Goal: Information Seeking & Learning: Learn about a topic

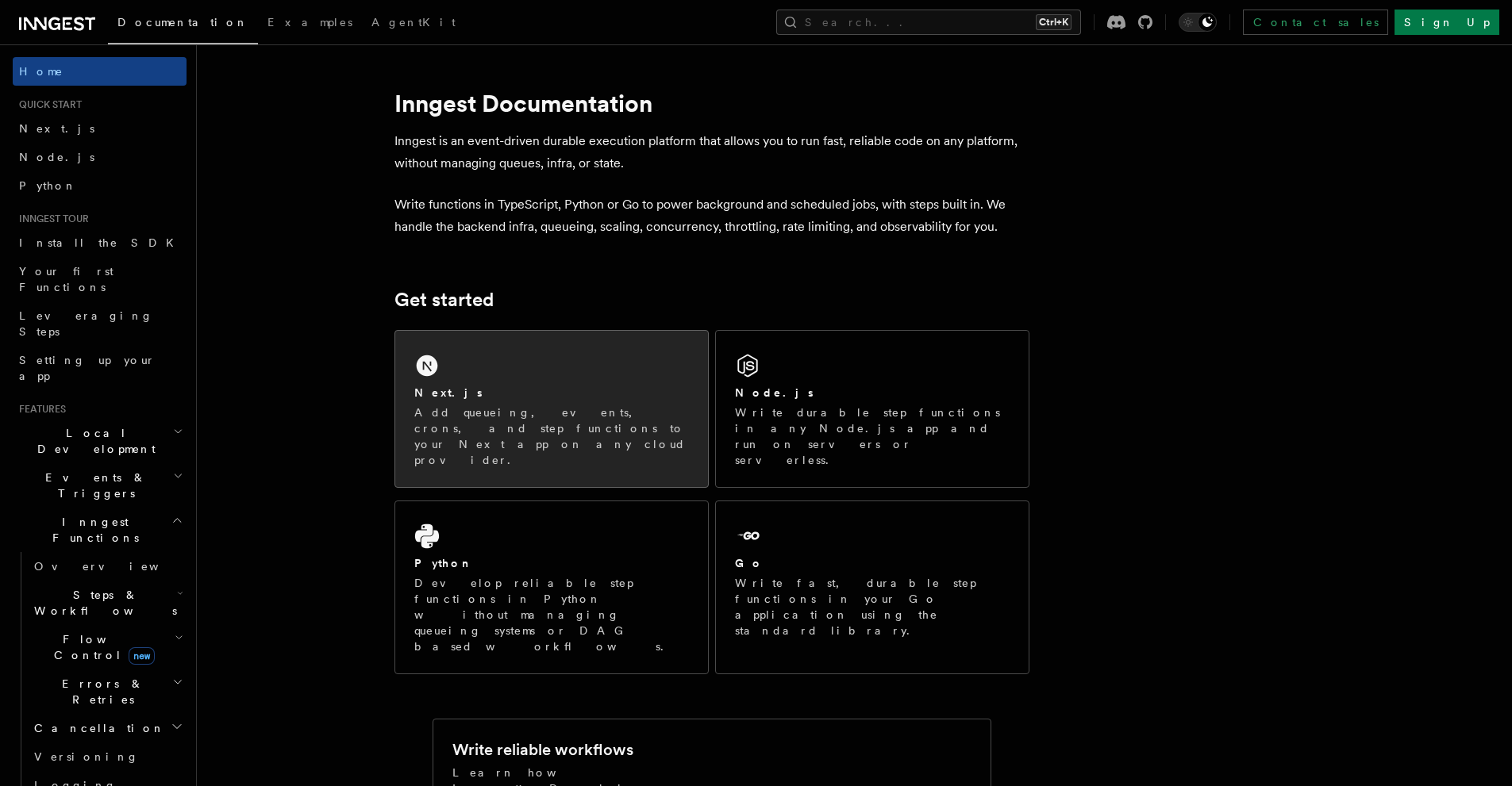
click at [574, 403] on div "Next.js Add queueing, events, crons, and step functions to your Next app on any…" at bounding box center [551, 426] width 275 height 83
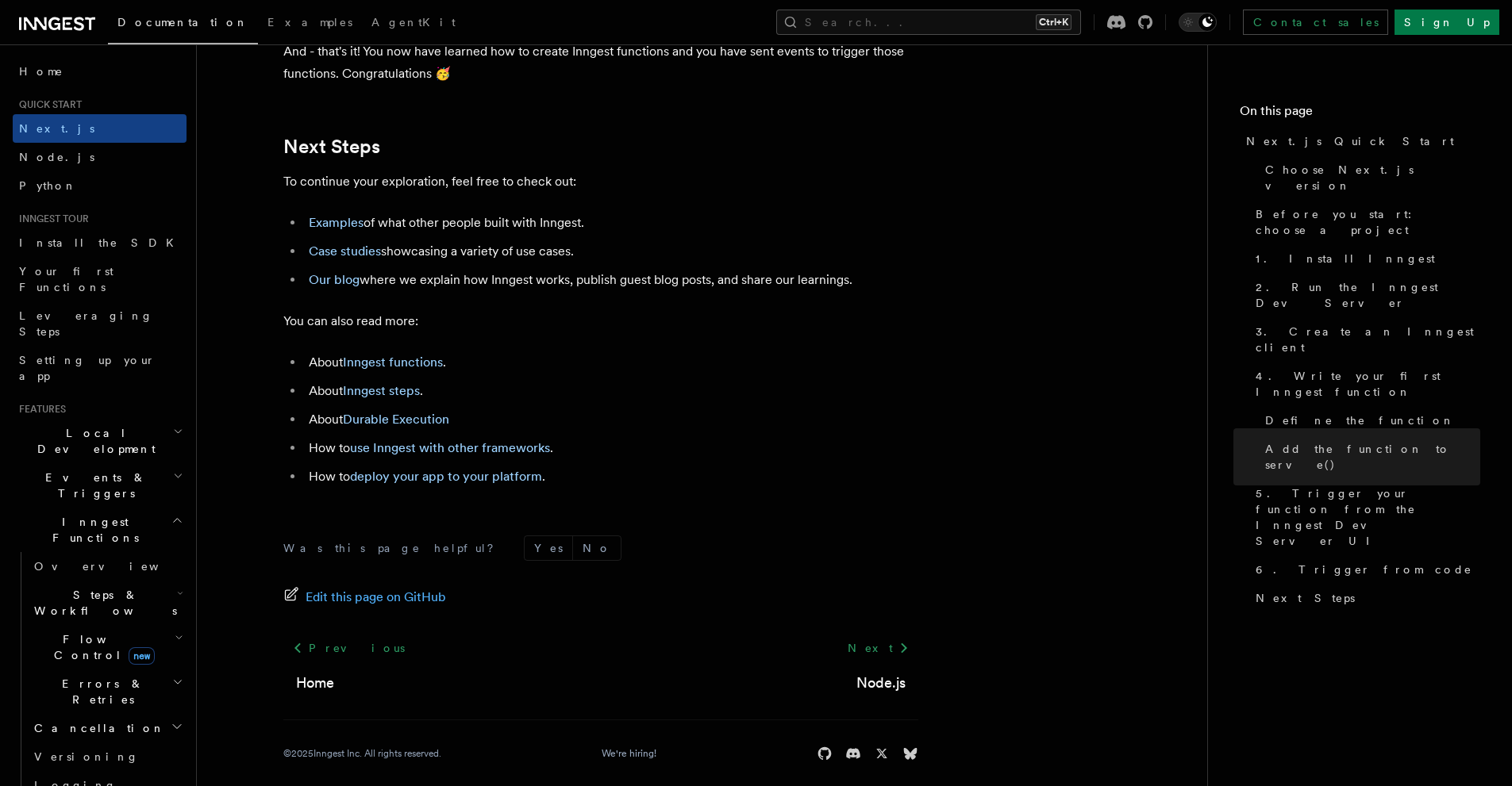
scroll to position [9902, 0]
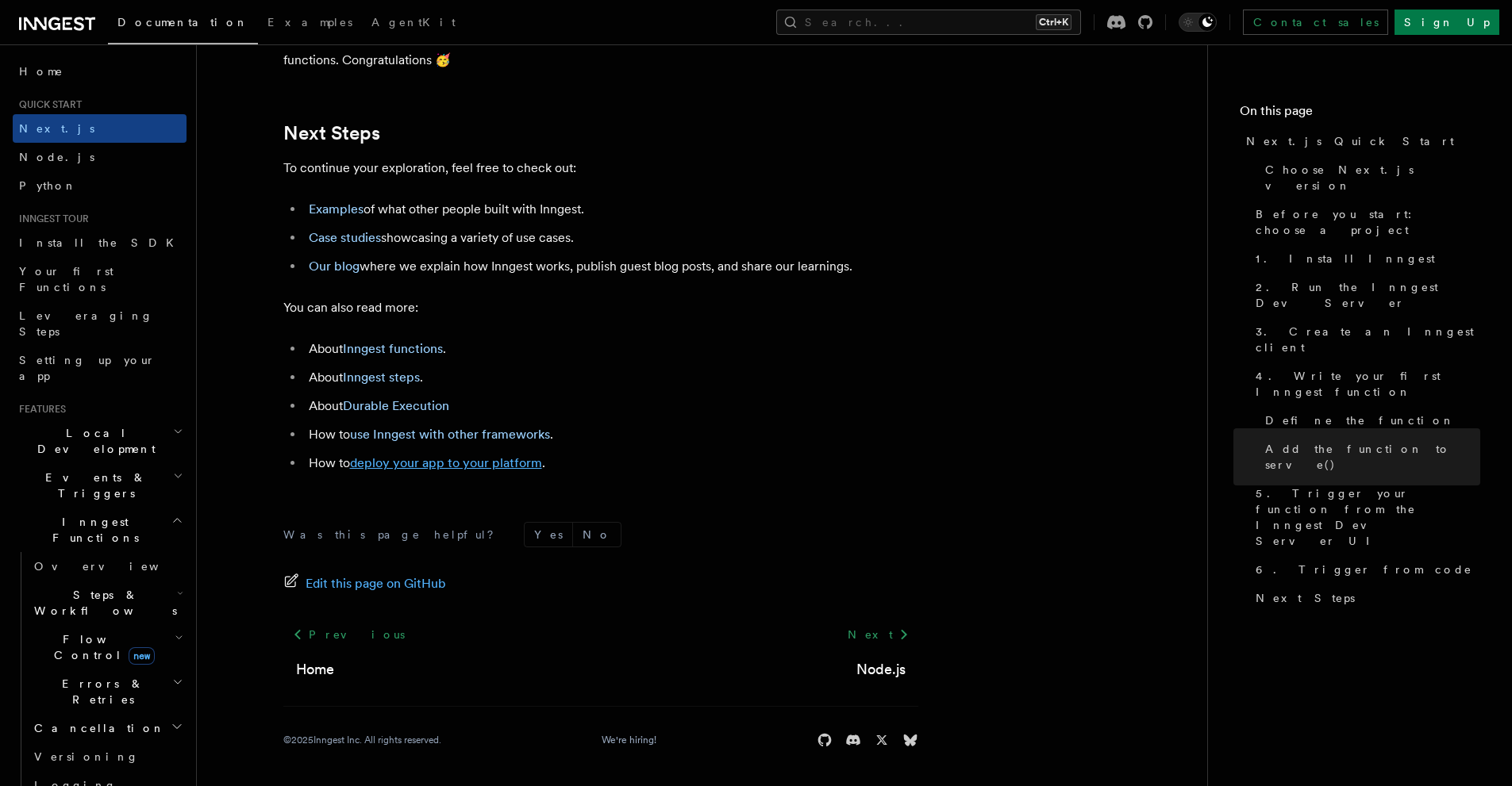
click at [511, 468] on link "deploy your app to your platform" at bounding box center [446, 462] width 192 height 15
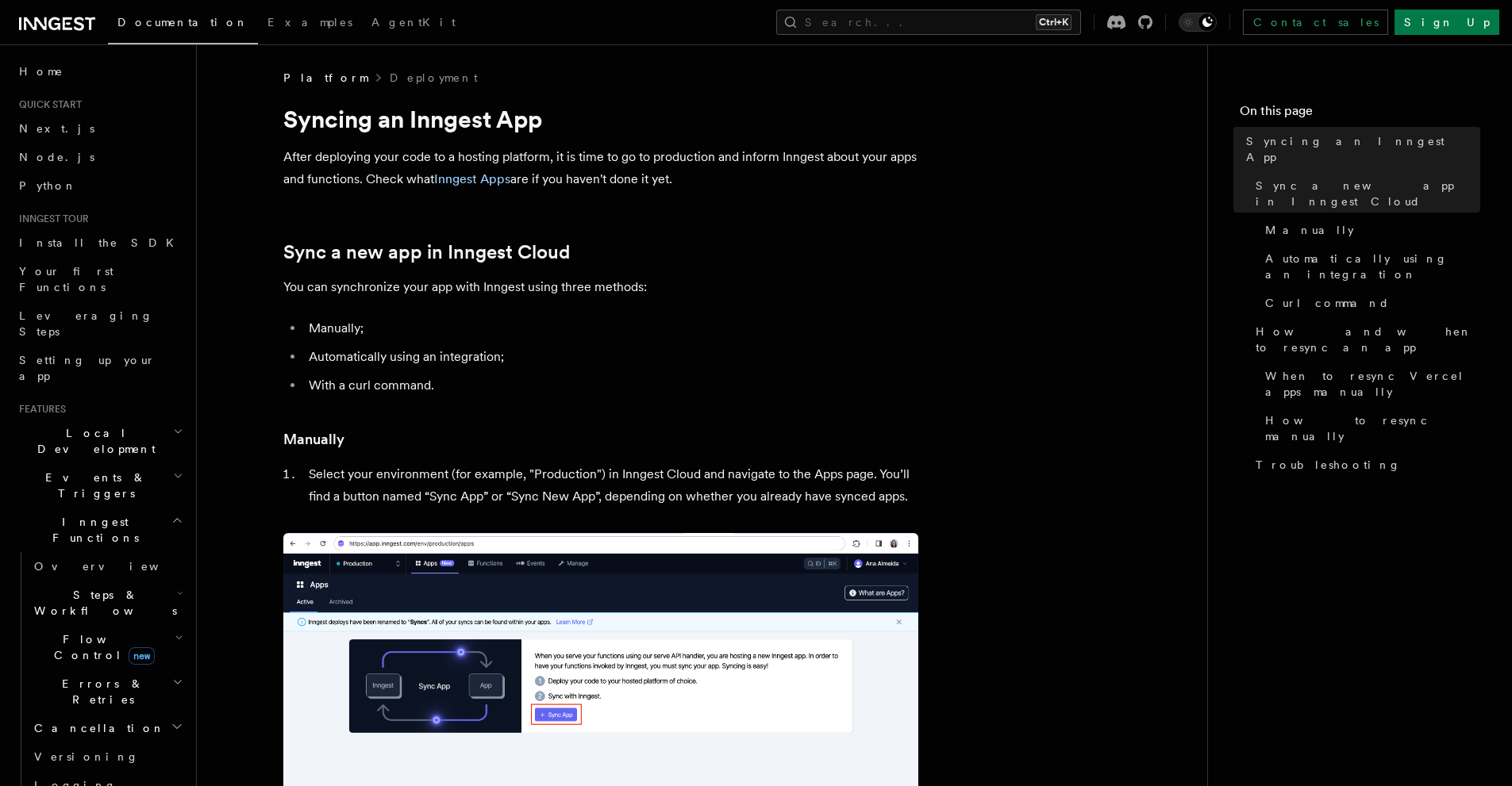
click at [475, 186] on p "After deploying your code to a hosting platform, it is time to go to production…" at bounding box center [600, 168] width 635 height 44
click at [477, 184] on link "Inngest Apps" at bounding box center [472, 179] width 77 height 15
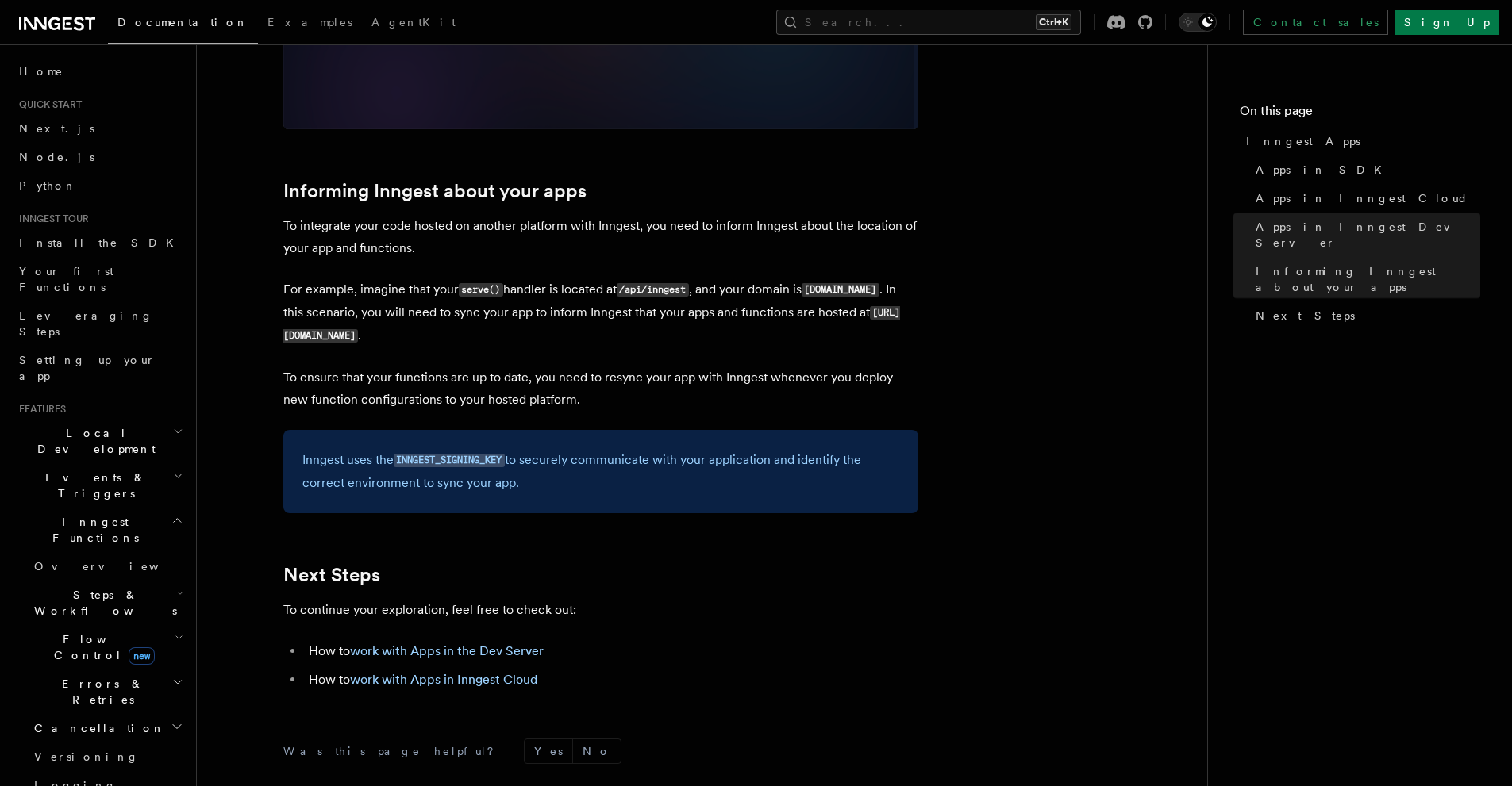
scroll to position [2381, 0]
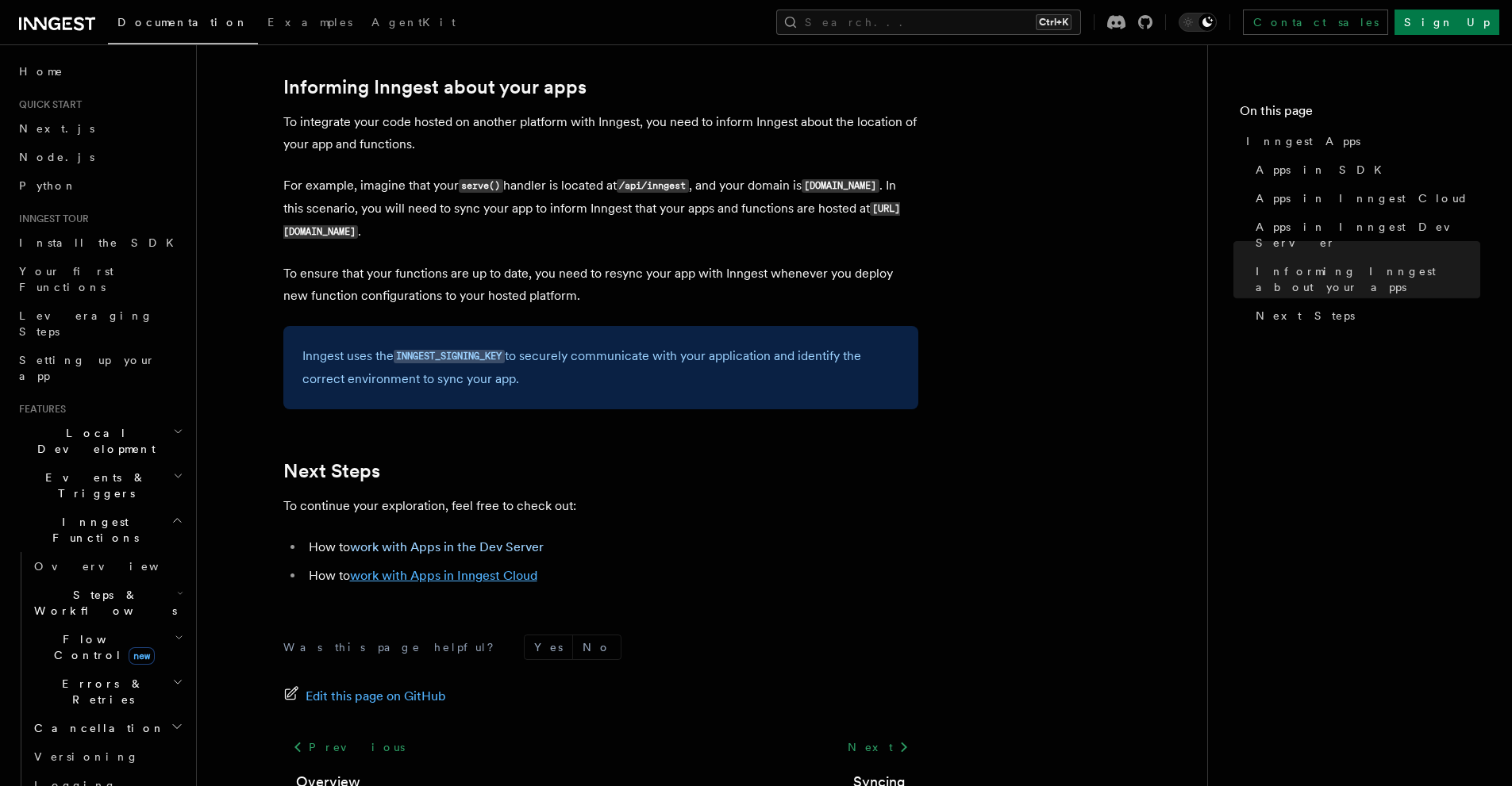
click at [527, 575] on link "work with Apps in Inngest Cloud" at bounding box center [443, 575] width 187 height 15
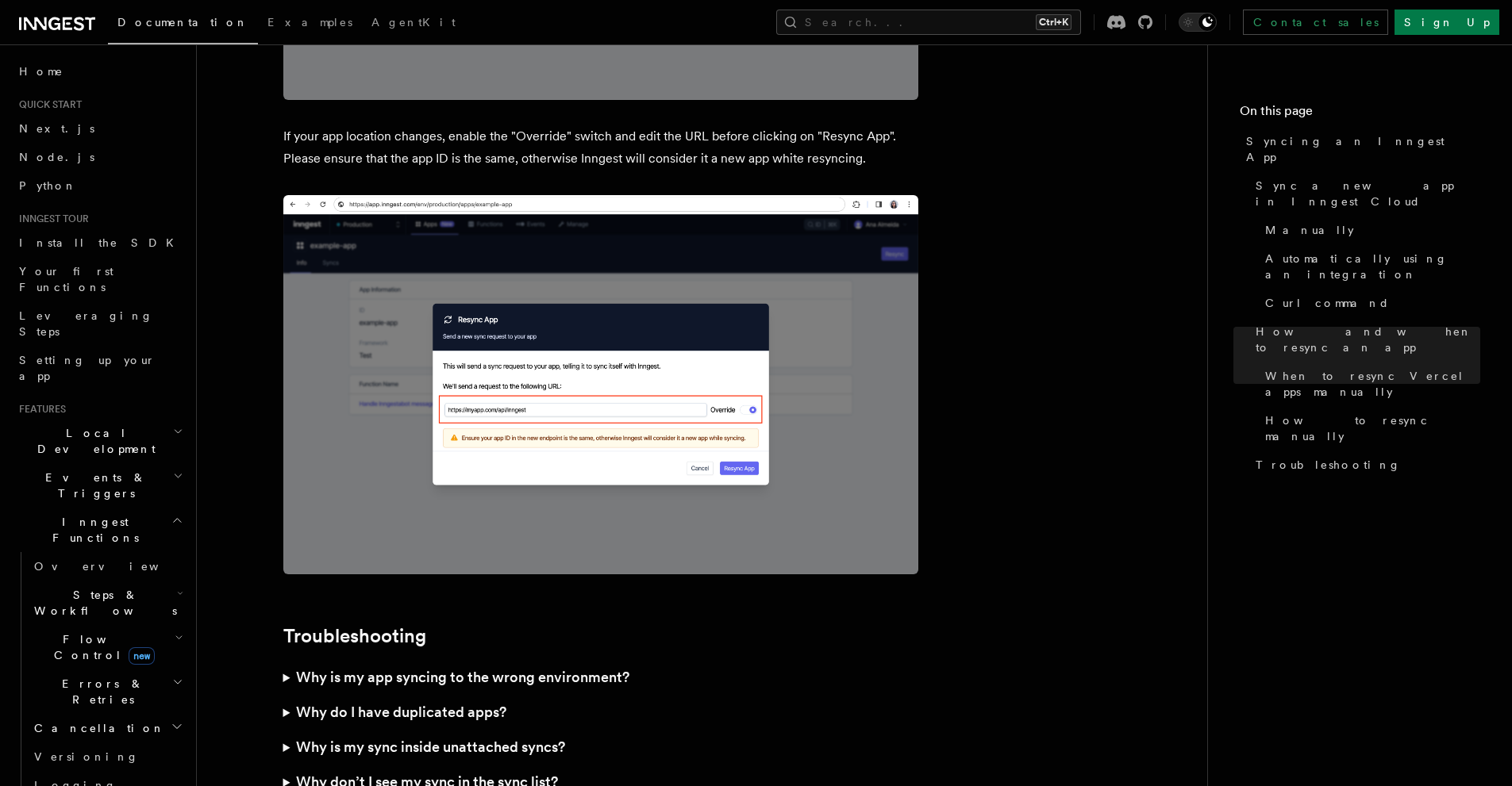
scroll to position [4166, 0]
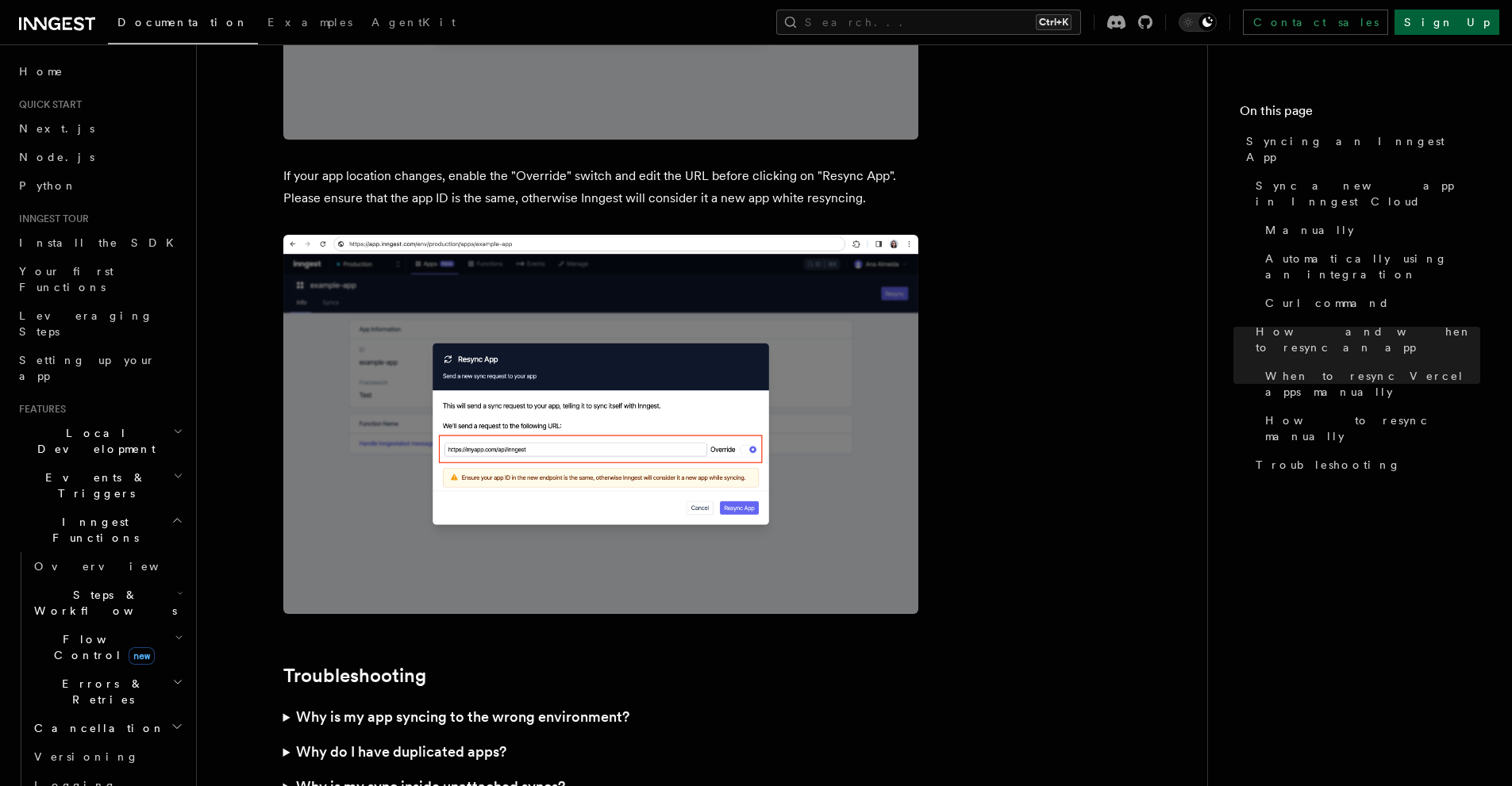
click at [1463, 25] on link "Sign Up" at bounding box center [1446, 23] width 105 height 26
